Goal: Task Accomplishment & Management: Manage account settings

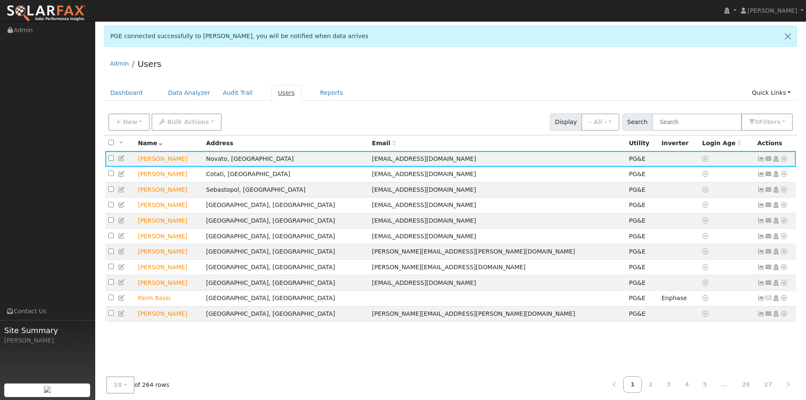
click at [274, 88] on link "Users" at bounding box center [287, 93] width 30 height 16
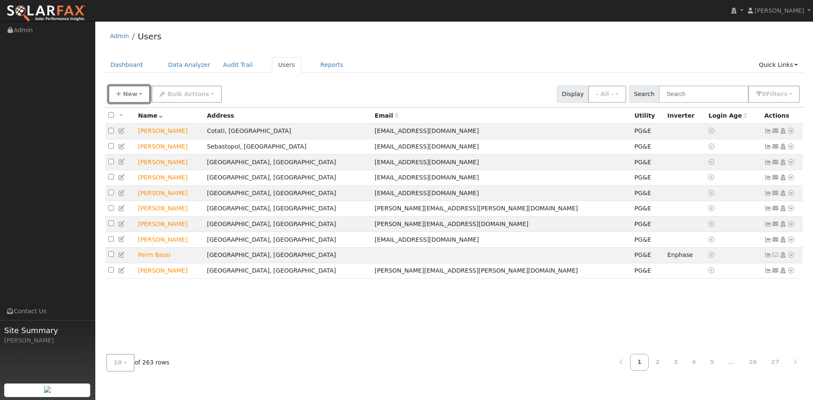
drag, startPoint x: 130, startPoint y: 95, endPoint x: 211, endPoint y: 101, distance: 81.1
click at [130, 95] on span "New" at bounding box center [130, 94] width 14 height 7
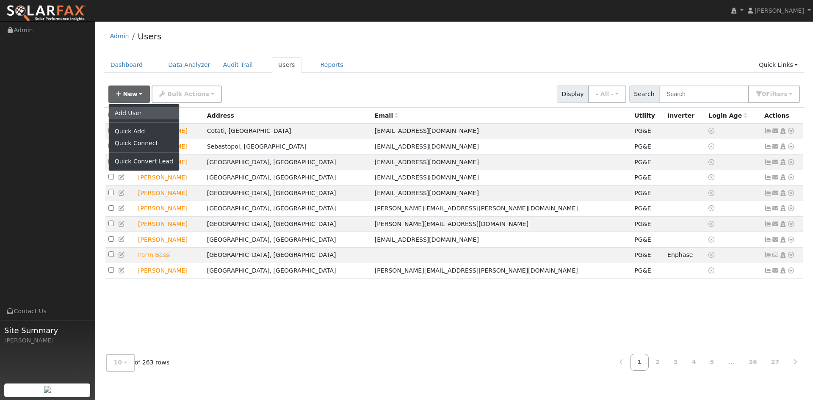
click at [133, 109] on link "Add User" at bounding box center [144, 113] width 70 height 12
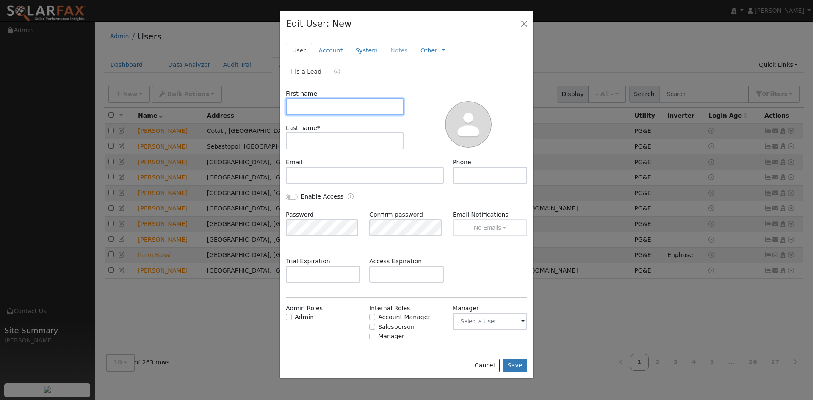
click at [355, 99] on input "text" at bounding box center [345, 106] width 118 height 17
click at [288, 70] on input "Is a Lead" at bounding box center [289, 72] width 6 height 6
checkbox input "true"
click at [320, 104] on input "text" at bounding box center [345, 106] width 118 height 17
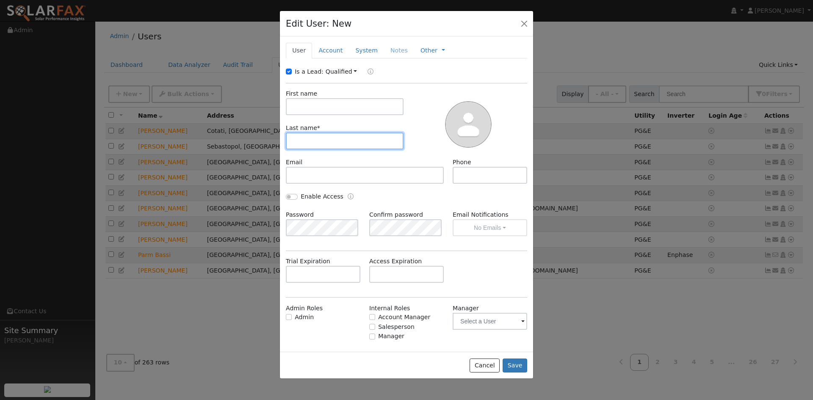
click at [322, 134] on input "text" at bounding box center [345, 141] width 118 height 17
paste input "Tribolet"
type input "Tribolet"
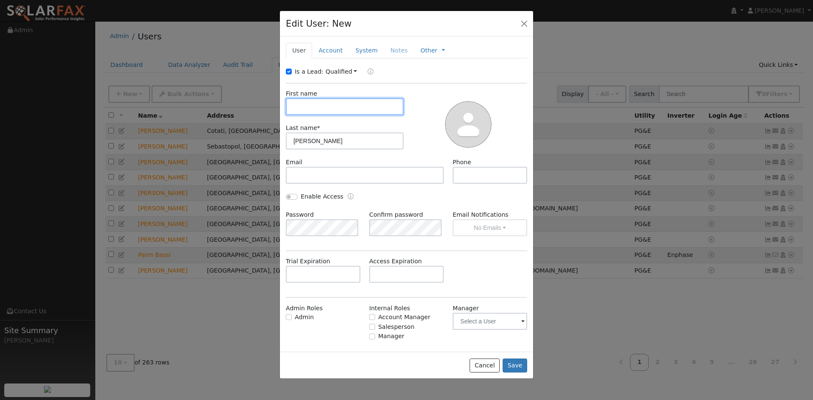
click at [300, 110] on input "text" at bounding box center [345, 106] width 118 height 17
click at [313, 101] on input "text" at bounding box center [345, 106] width 118 height 17
type input "Perry"
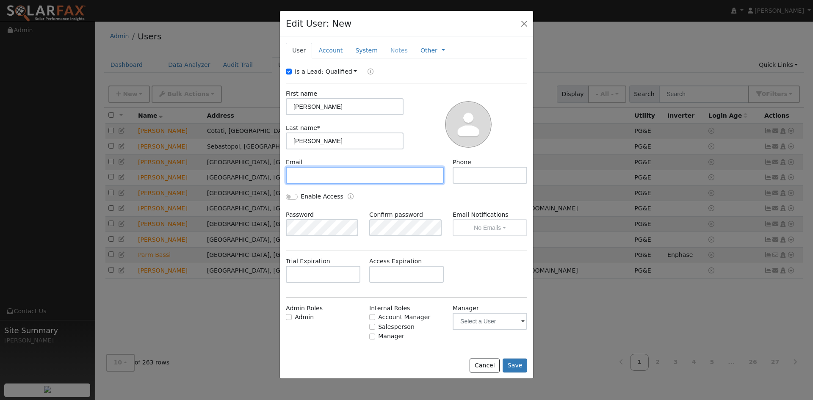
click at [310, 177] on input "text" at bounding box center [365, 175] width 158 height 17
click at [348, 178] on input "text" at bounding box center [365, 175] width 158 height 17
paste input "[PERSON_NAME][EMAIL_ADDRESS][PERSON_NAME][DOMAIN_NAME]"
type input "[PERSON_NAME][EMAIL_ADDRESS][PERSON_NAME][DOMAIN_NAME]"
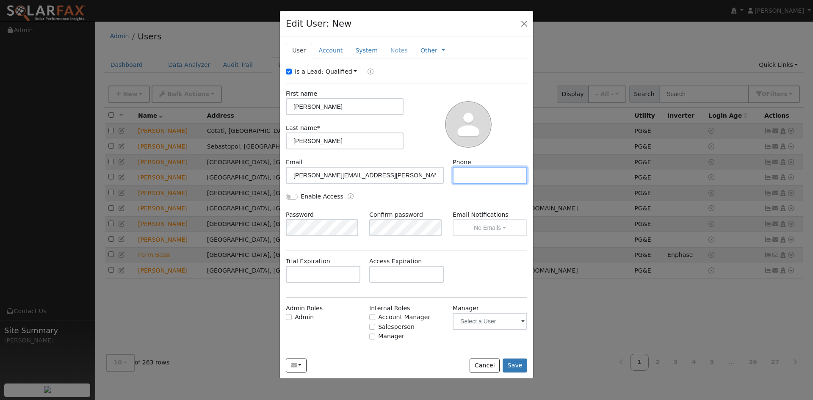
click at [480, 182] on input "text" at bounding box center [490, 175] width 75 height 17
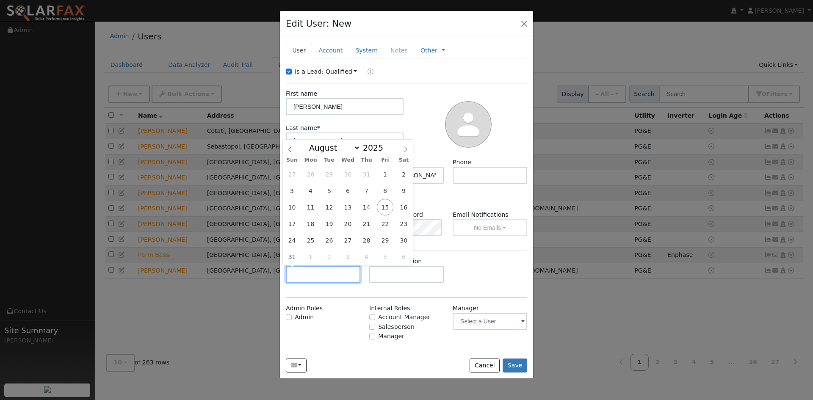
click at [323, 275] on input "text" at bounding box center [323, 274] width 75 height 17
click at [334, 150] on select "January February March April May June July August September October November De…" at bounding box center [332, 148] width 55 height 10
select select "9"
click at [312, 143] on select "January February March April May June July August September October November De…" at bounding box center [332, 148] width 55 height 10
click at [348, 205] on span "15" at bounding box center [348, 207] width 17 height 17
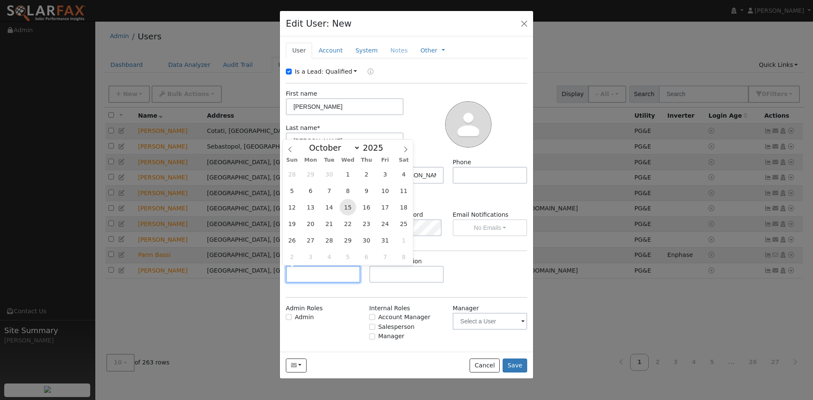
type input "10/15/2025"
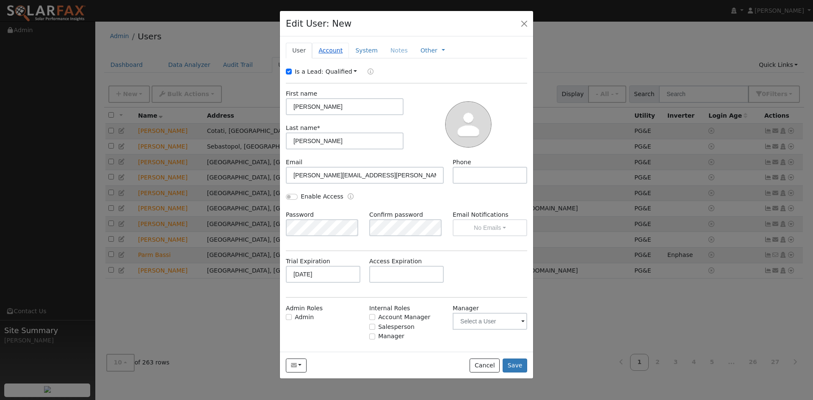
click at [332, 55] on link "Account" at bounding box center [330, 51] width 37 height 16
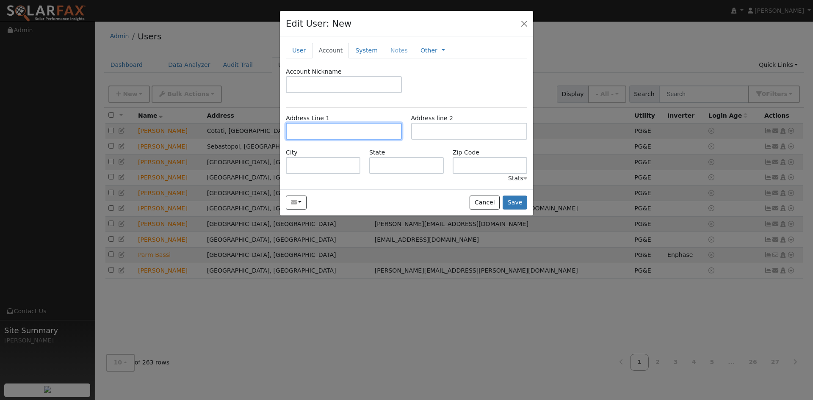
click at [328, 128] on input "text" at bounding box center [344, 131] width 116 height 17
drag, startPoint x: 355, startPoint y: 142, endPoint x: 348, endPoint y: 138, distance: 8.1
click at [351, 139] on div "Address Line 1 Address line 2" at bounding box center [407, 131] width 250 height 34
click at [344, 134] on input "text" at bounding box center [344, 131] width 116 height 17
paste input "331 Durant Way"
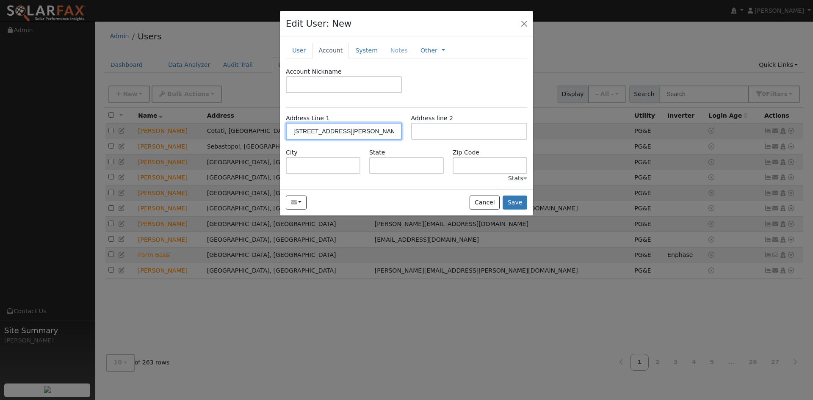
type input "331 Durant Way"
type input "Mill Valley"
type input "CA"
type input "94941"
click at [369, 56] on link "System" at bounding box center [366, 51] width 35 height 16
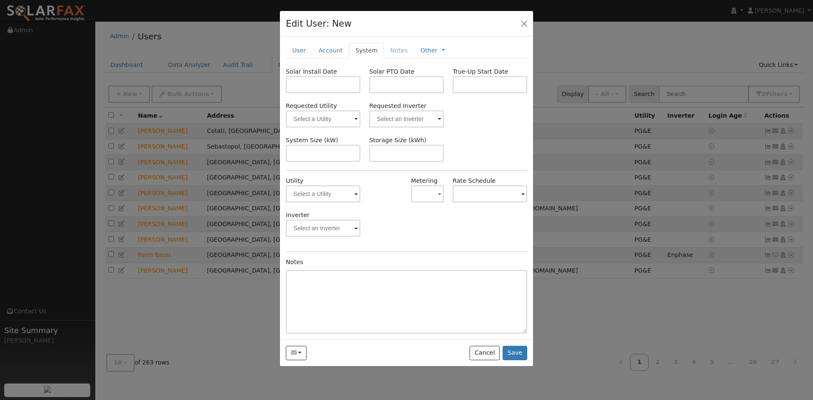
click at [356, 196] on span at bounding box center [355, 195] width 3 height 10
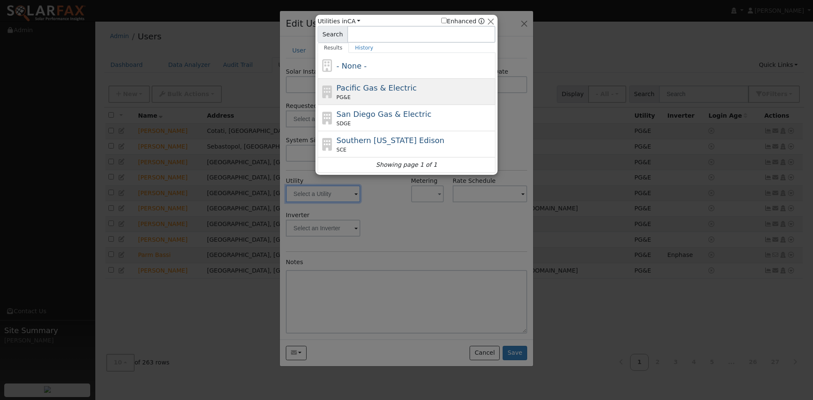
click at [394, 88] on span "Pacific Gas & Electric" at bounding box center [377, 87] width 80 height 9
type input "PG&E"
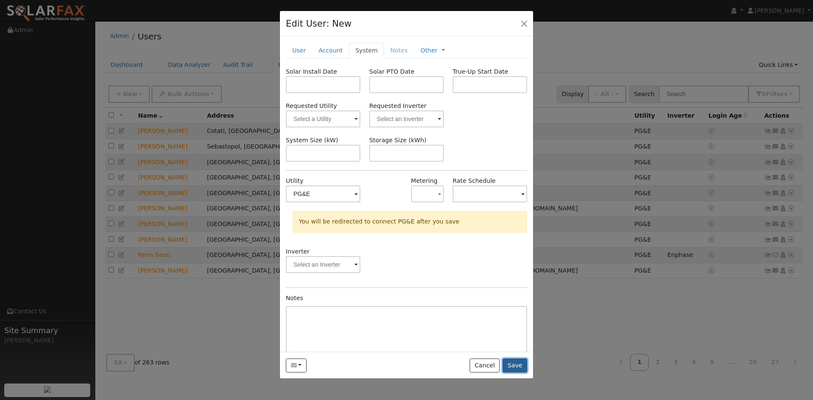
click at [515, 364] on button "Save" at bounding box center [515, 366] width 25 height 14
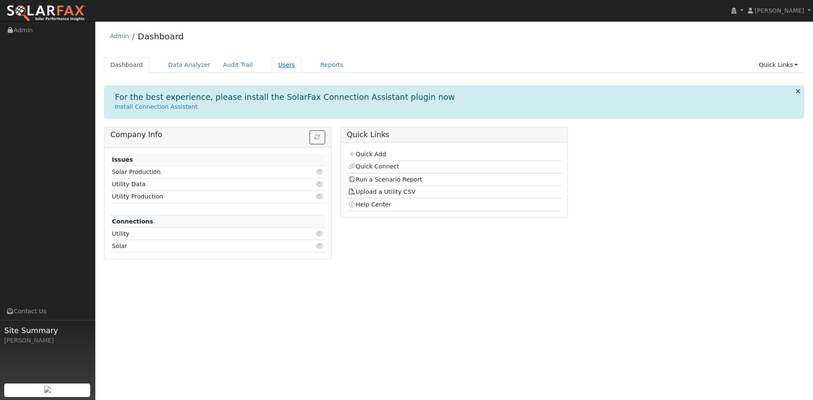
click at [272, 66] on link "Users" at bounding box center [287, 65] width 30 height 16
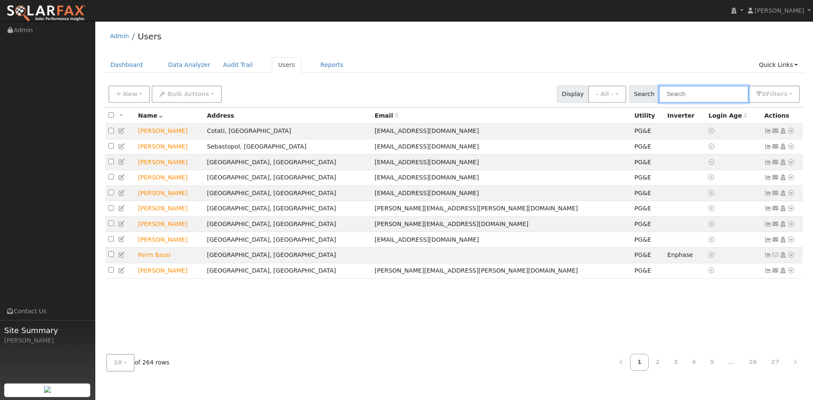
click at [701, 93] on input "text" at bounding box center [704, 94] width 90 height 17
paste input "Alondra Maravilla, 7 min picking up mail"
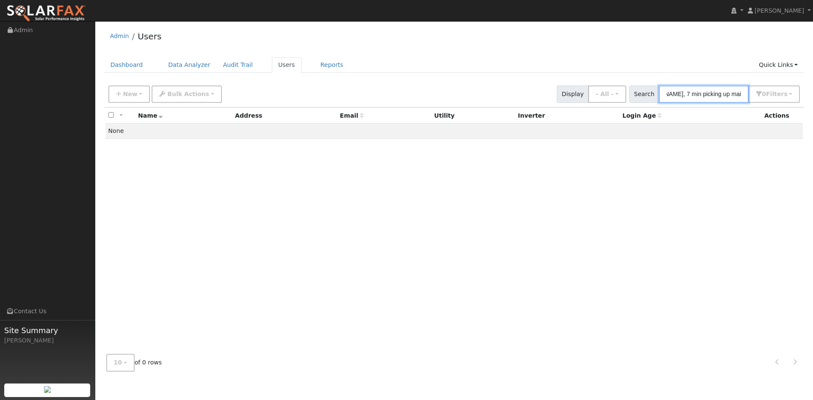
scroll to position [0, 32]
drag, startPoint x: 736, startPoint y: 89, endPoint x: 812, endPoint y: 83, distance: 76.4
click at [812, 83] on div "User Profile First name Last name Email Email Notifications No Emails No Emails…" at bounding box center [454, 210] width 718 height 379
type input "A"
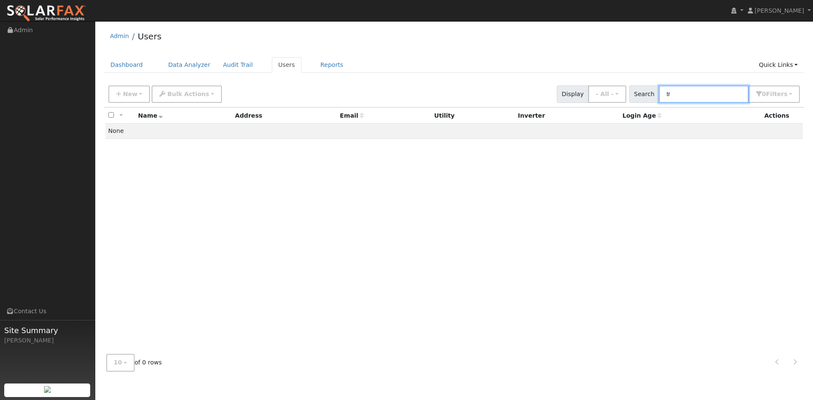
type input "t"
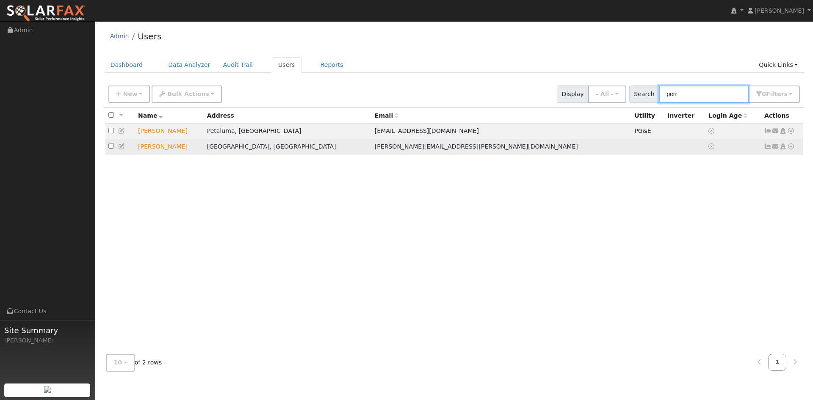
type input "perr"
drag, startPoint x: 161, startPoint y: 149, endPoint x: 188, endPoint y: 148, distance: 26.7
click at [161, 149] on td "[PERSON_NAME]" at bounding box center [169, 147] width 69 height 16
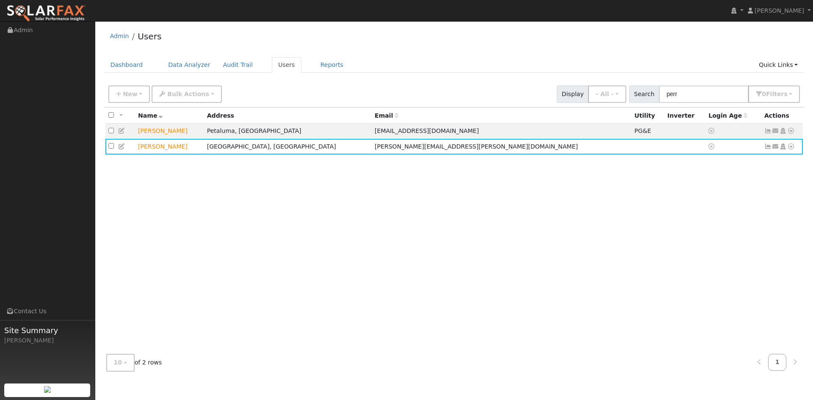
click at [119, 148] on icon at bounding box center [122, 147] width 8 height 6
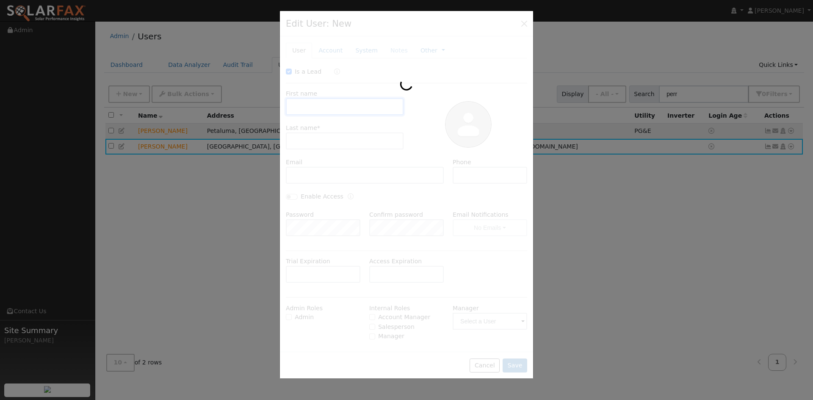
type input "10/15/2025"
checkbox input "true"
type input "Perry"
type input "Tribolet"
type input "[PERSON_NAME][EMAIL_ADDRESS][PERSON_NAME][DOMAIN_NAME]"
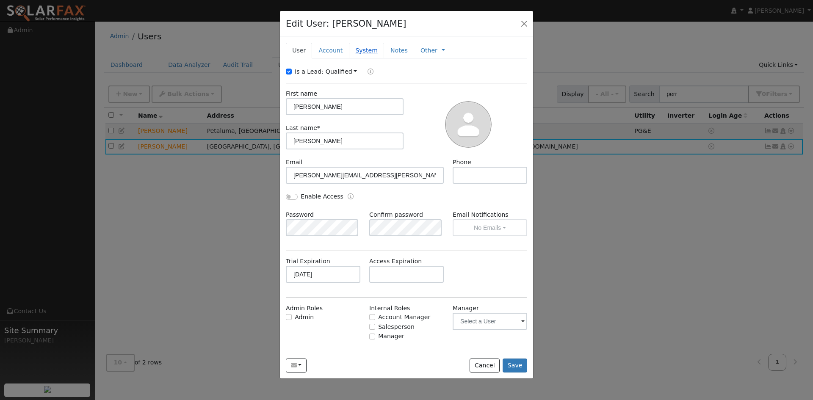
click at [362, 50] on link "System" at bounding box center [366, 51] width 35 height 16
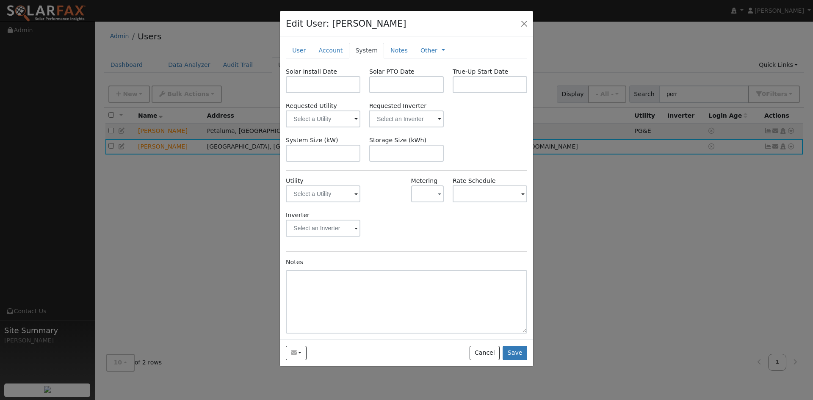
click at [356, 193] on span at bounding box center [355, 195] width 3 height 10
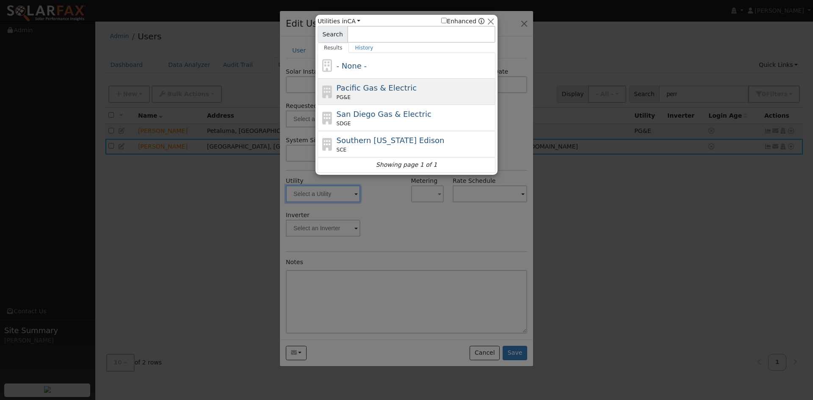
click at [372, 92] on span "Pacific Gas & Electric" at bounding box center [377, 87] width 80 height 9
type input "PG&E"
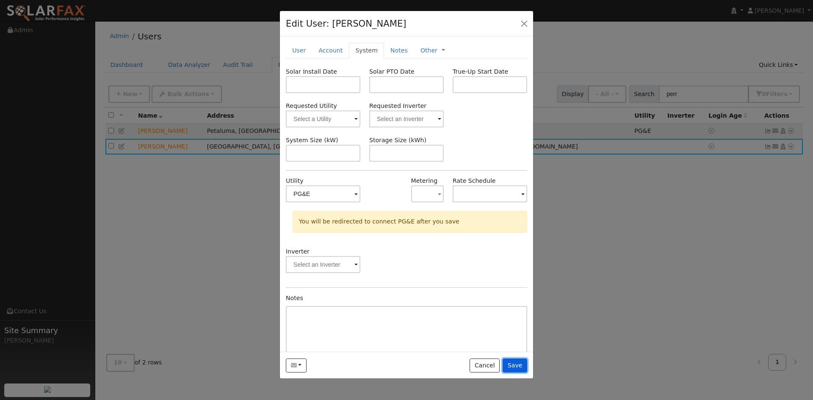
click at [520, 367] on button "Save" at bounding box center [515, 366] width 25 height 14
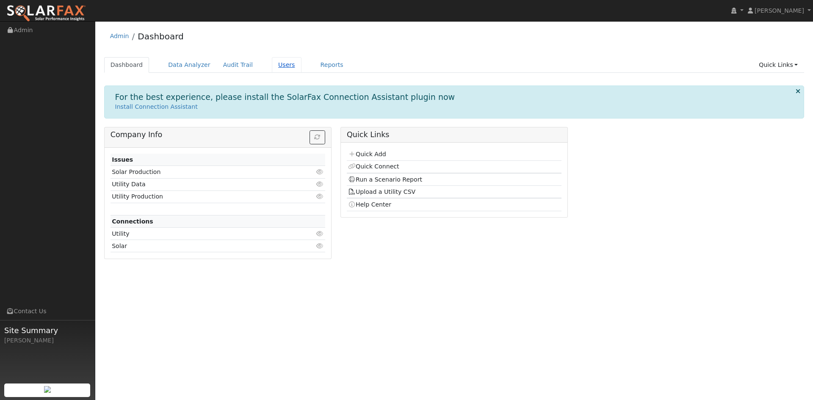
click at [274, 66] on link "Users" at bounding box center [287, 65] width 30 height 16
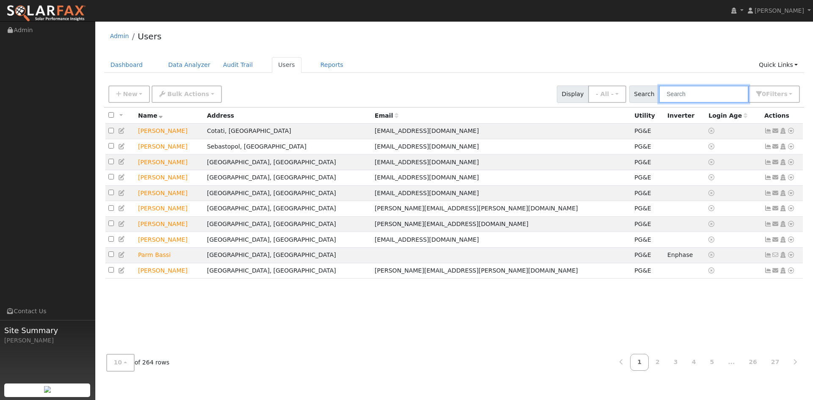
click at [710, 93] on input "text" at bounding box center [704, 94] width 90 height 17
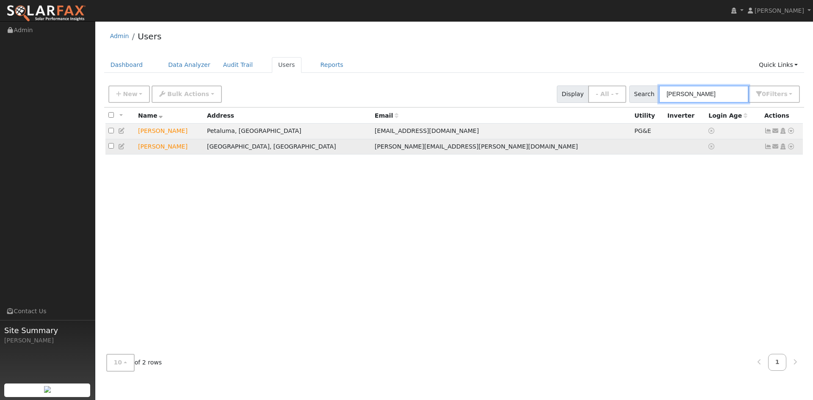
type input "[PERSON_NAME]"
click at [122, 146] on icon at bounding box center [122, 147] width 8 height 6
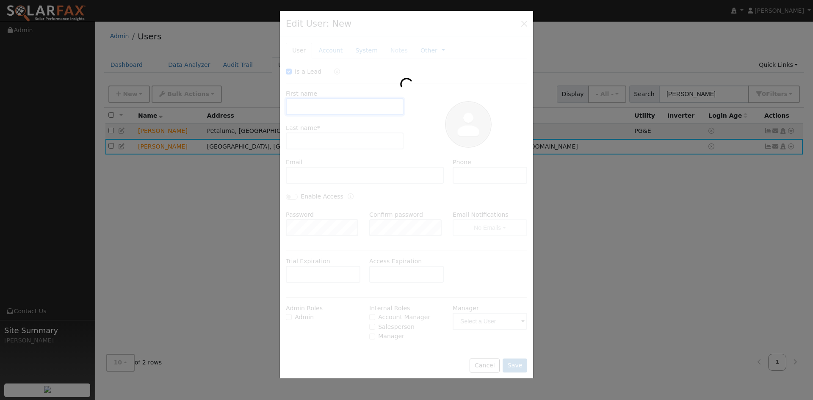
type input "[DATE]"
checkbox input "true"
type input "[PERSON_NAME]"
type input "[PERSON_NAME][EMAIL_ADDRESS][PERSON_NAME][DOMAIN_NAME]"
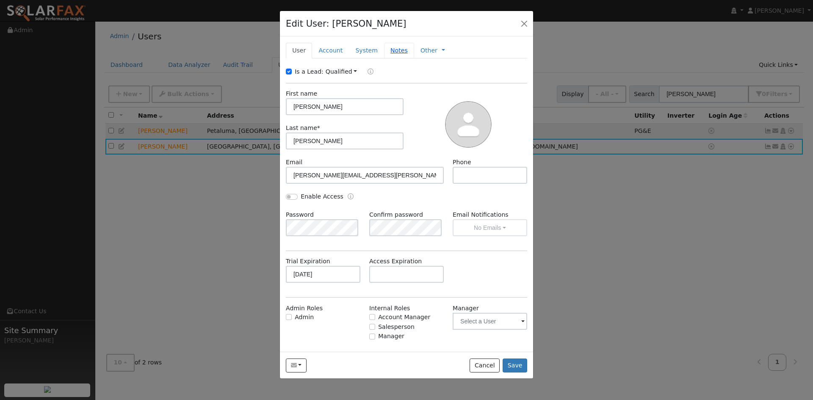
click at [393, 57] on link "Notes" at bounding box center [399, 51] width 30 height 16
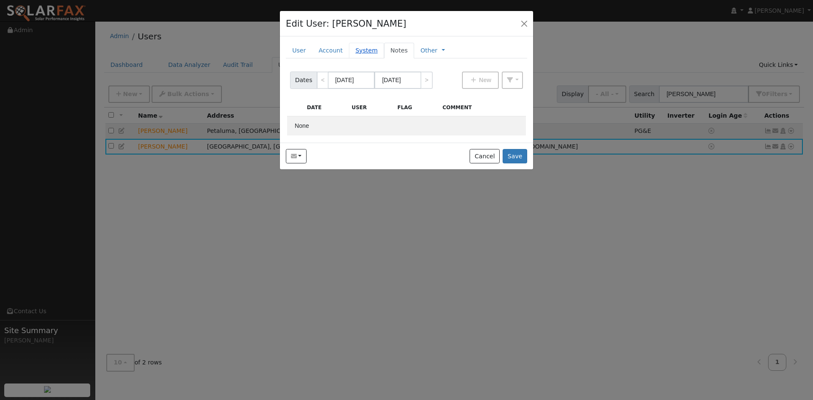
click at [352, 51] on link "System" at bounding box center [366, 51] width 35 height 16
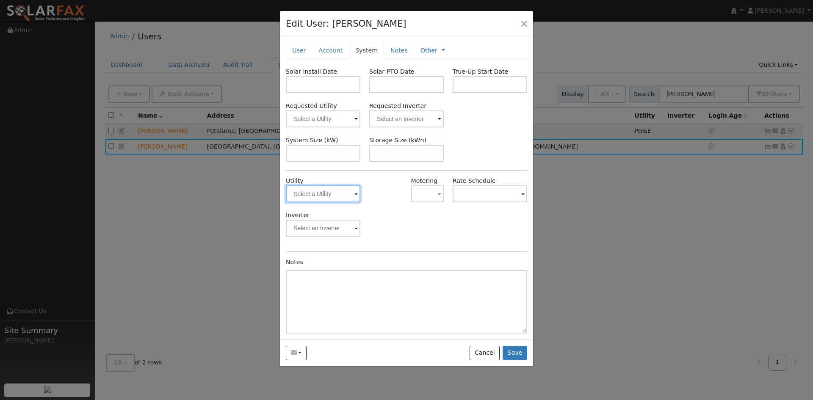
click at [351, 195] on input "text" at bounding box center [323, 193] width 75 height 17
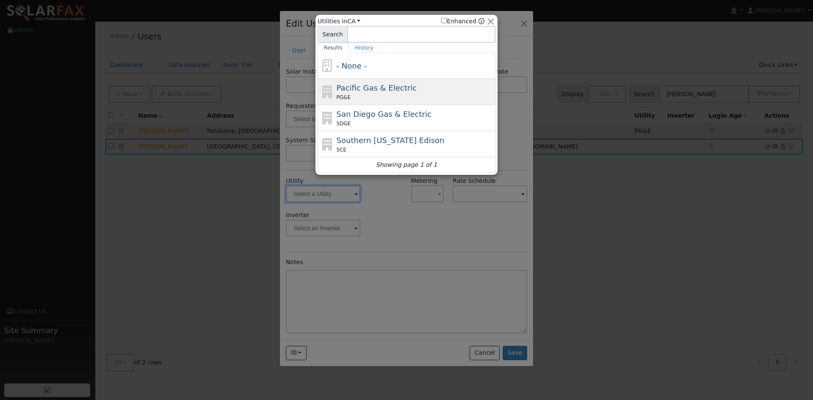
click at [362, 105] on div "Pacific Gas & Electric PG&E" at bounding box center [407, 118] width 178 height 26
type input "PG&E"
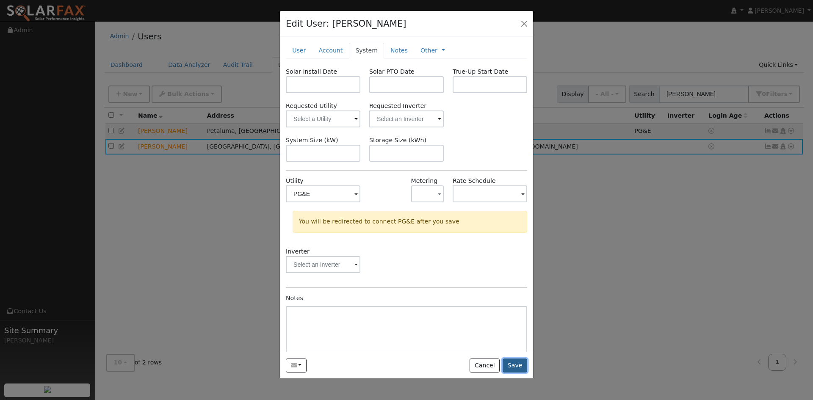
click at [516, 362] on button "Save" at bounding box center [515, 366] width 25 height 14
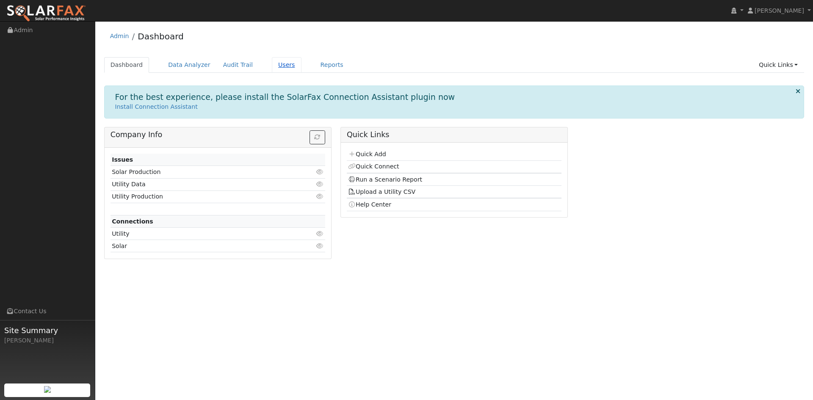
click at [274, 64] on link "Users" at bounding box center [287, 65] width 30 height 16
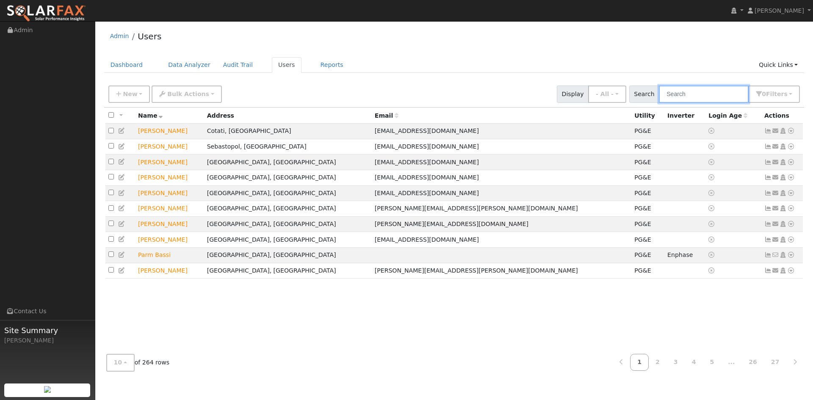
click at [694, 90] on input "text" at bounding box center [704, 94] width 90 height 17
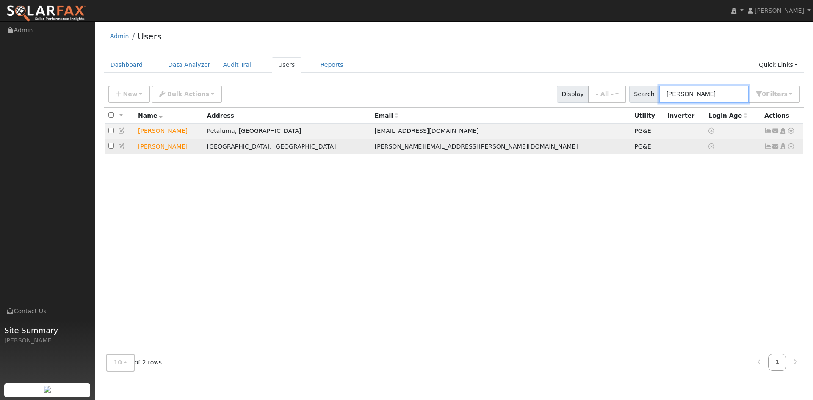
type input "[PERSON_NAME]"
click at [790, 149] on icon at bounding box center [791, 147] width 8 height 6
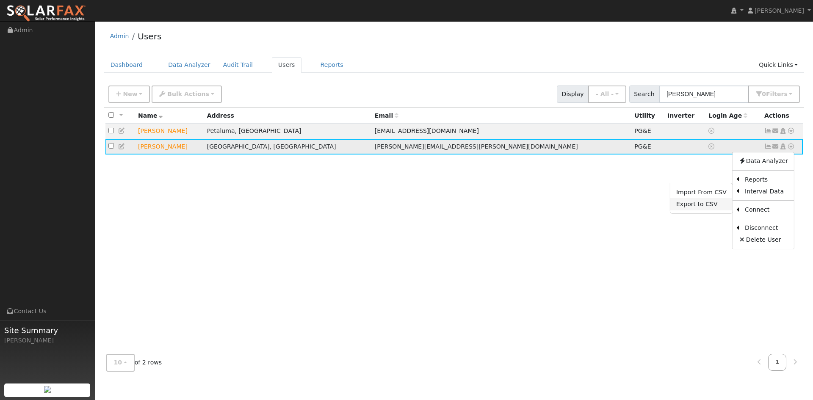
click at [720, 205] on link "Export to CSV" at bounding box center [701, 204] width 62 height 12
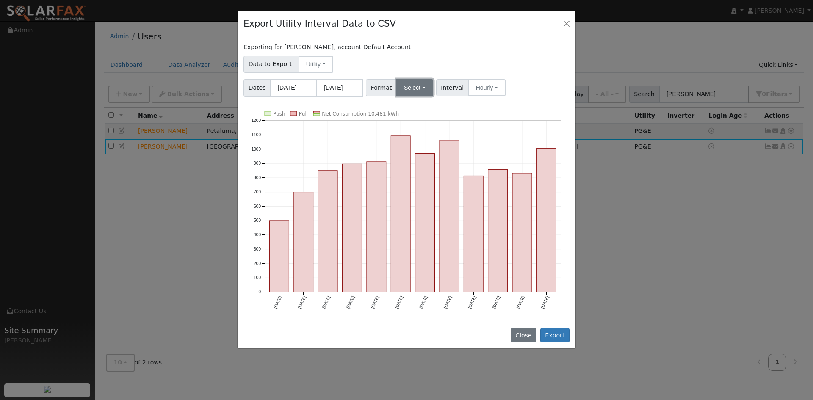
click at [413, 95] on button "Select" at bounding box center [414, 87] width 37 height 17
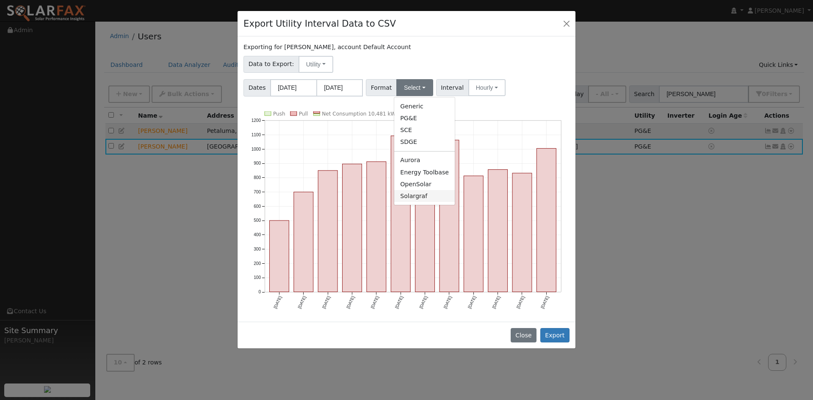
click at [420, 196] on link "Solargraf" at bounding box center [424, 196] width 61 height 12
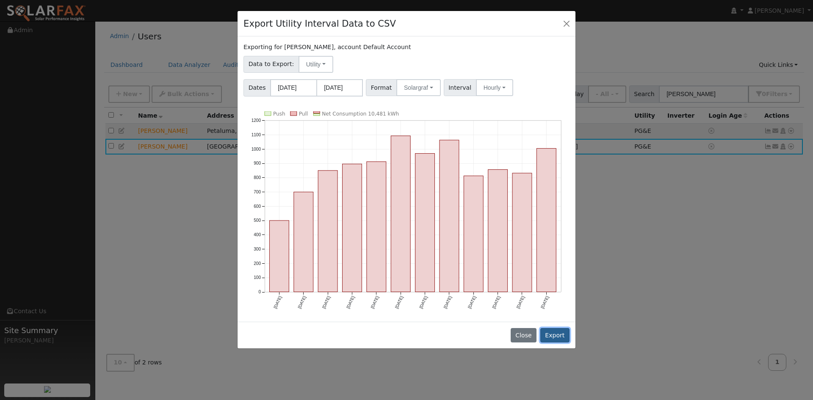
click at [559, 337] on button "Export" at bounding box center [554, 335] width 29 height 14
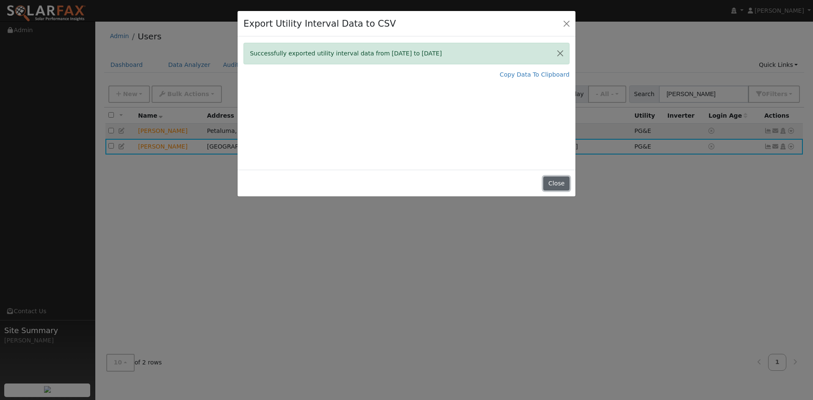
click at [560, 186] on button "Close" at bounding box center [556, 184] width 26 height 14
